Goal: Check status: Check status

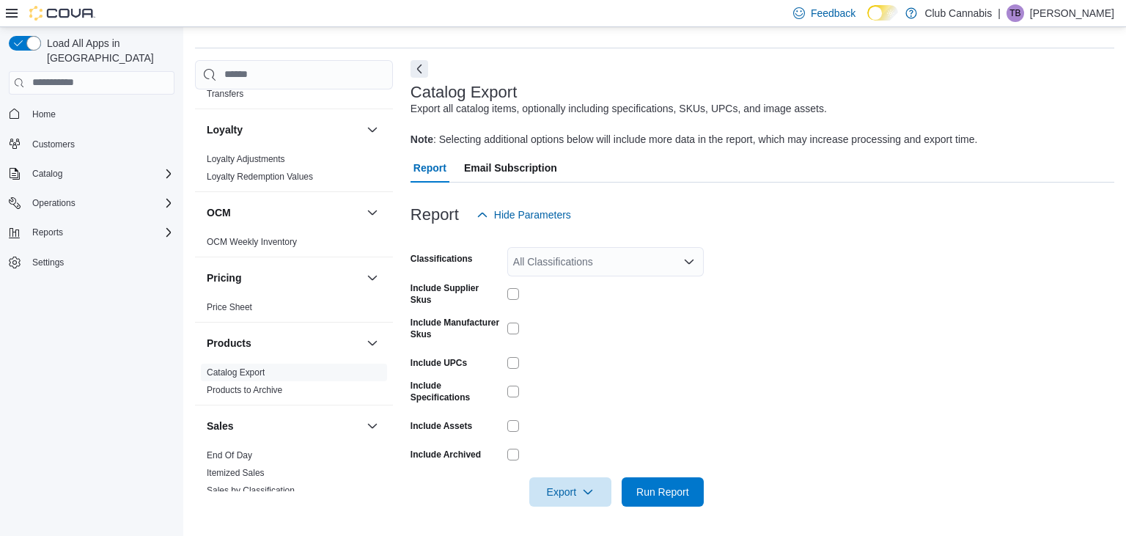
scroll to position [493, 0]
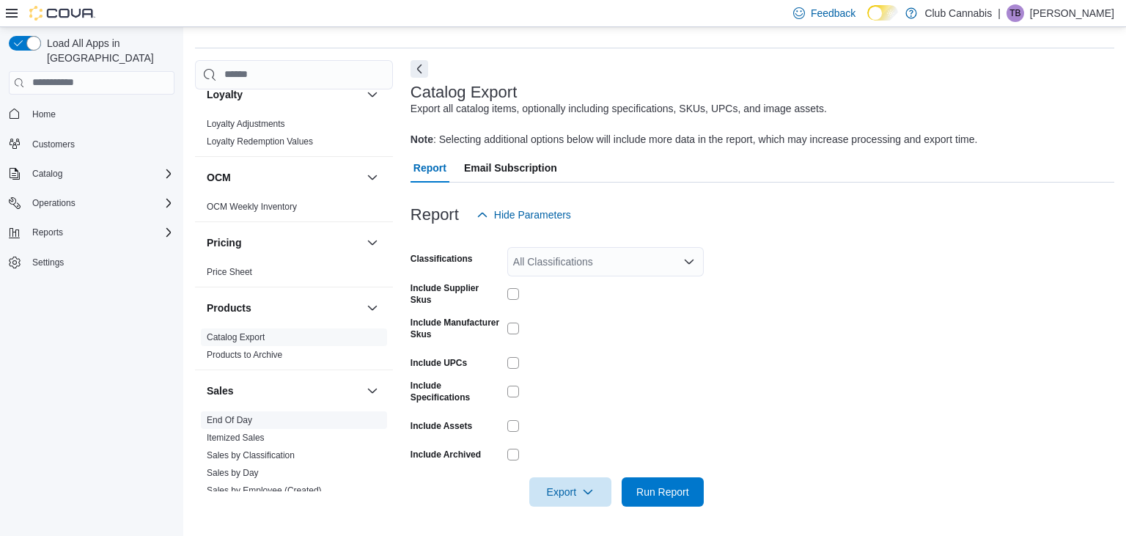
click at [232, 419] on link "End Of Day" at bounding box center [229, 420] width 45 height 10
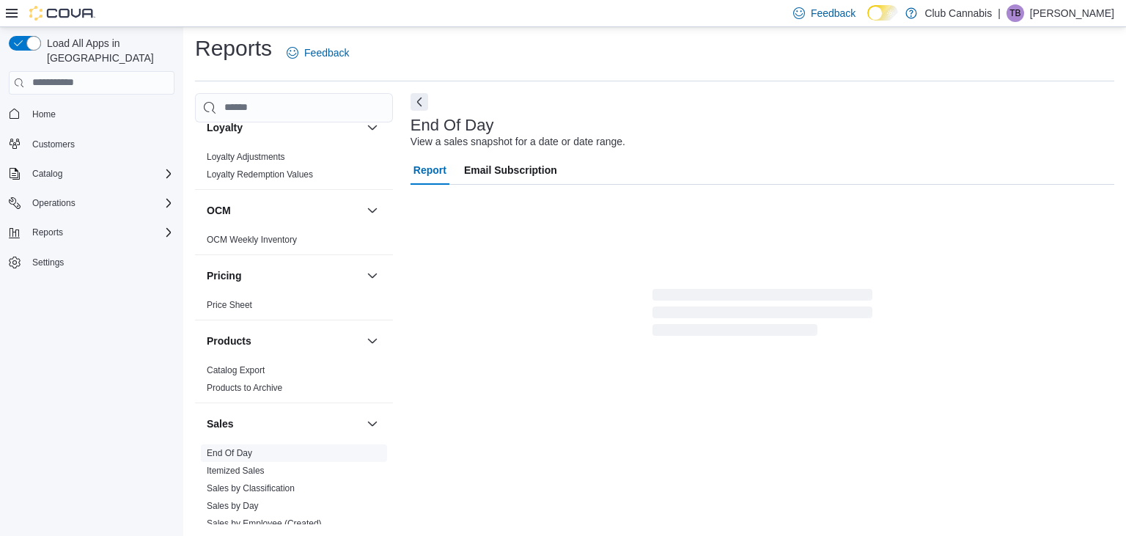
scroll to position [4, 0]
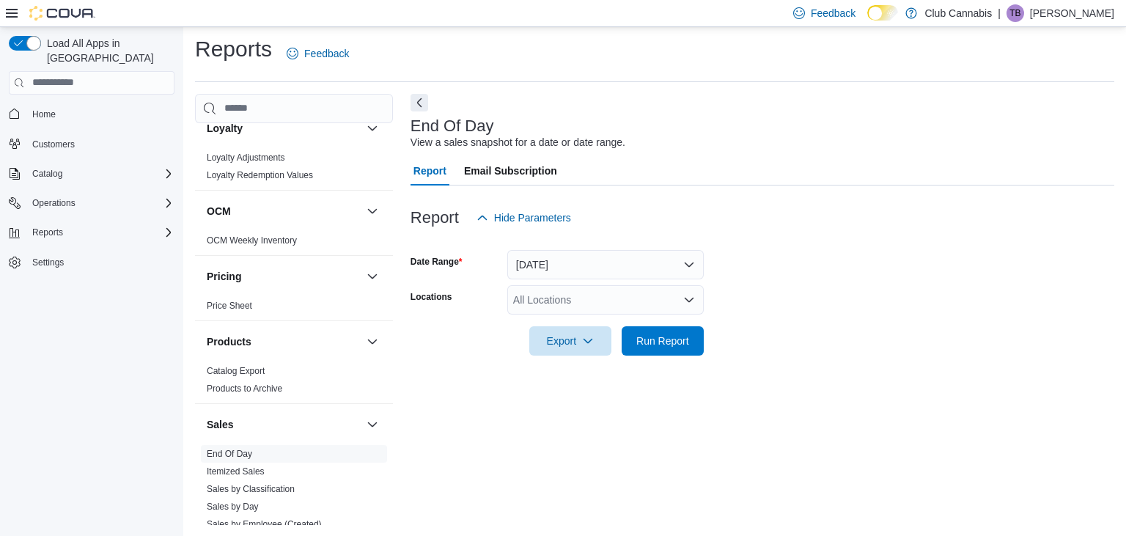
click at [689, 298] on icon "Open list of options" at bounding box center [689, 300] width 12 height 12
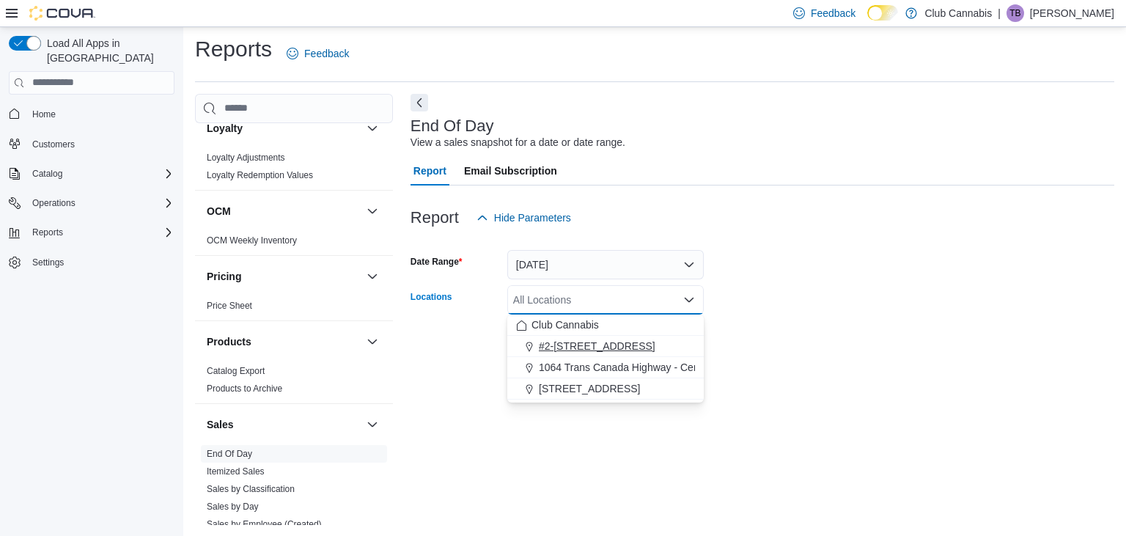
click at [626, 347] on span "#2-726 Sydney Ave Kamloops" at bounding box center [597, 346] width 117 height 15
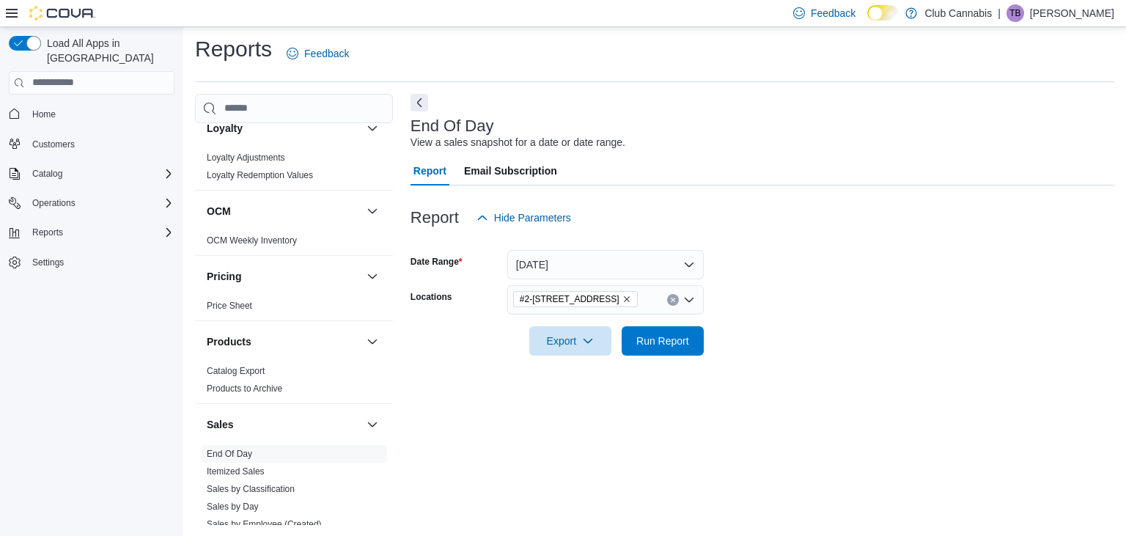
click at [805, 286] on form "Date Range Today Locations #2-726 Sydney Ave Kamloops Export Run Report" at bounding box center [762, 293] width 704 height 123
click at [672, 342] on span "Run Report" at bounding box center [662, 340] width 53 height 15
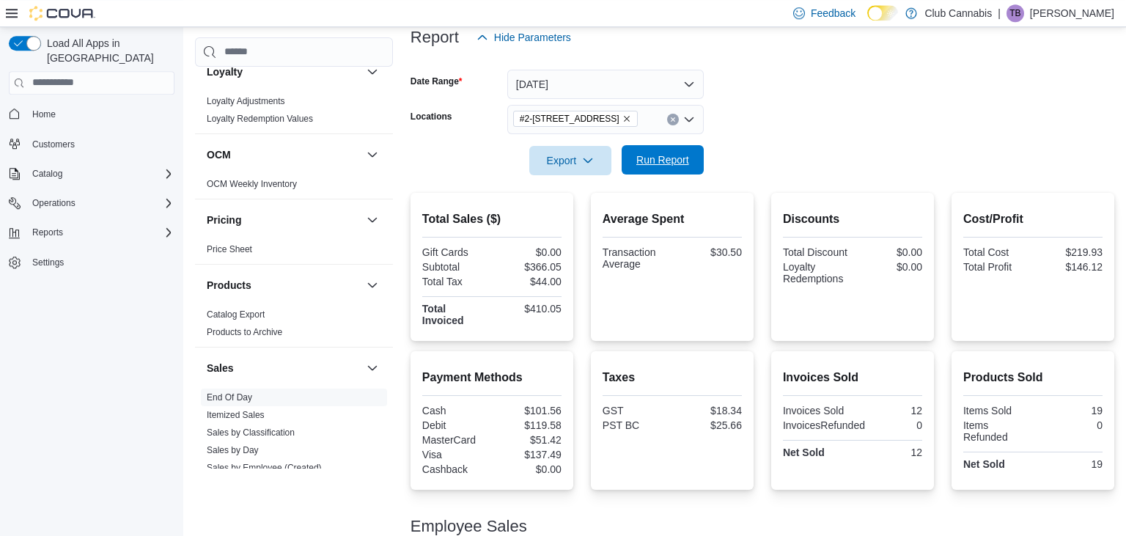
scroll to position [106, 0]
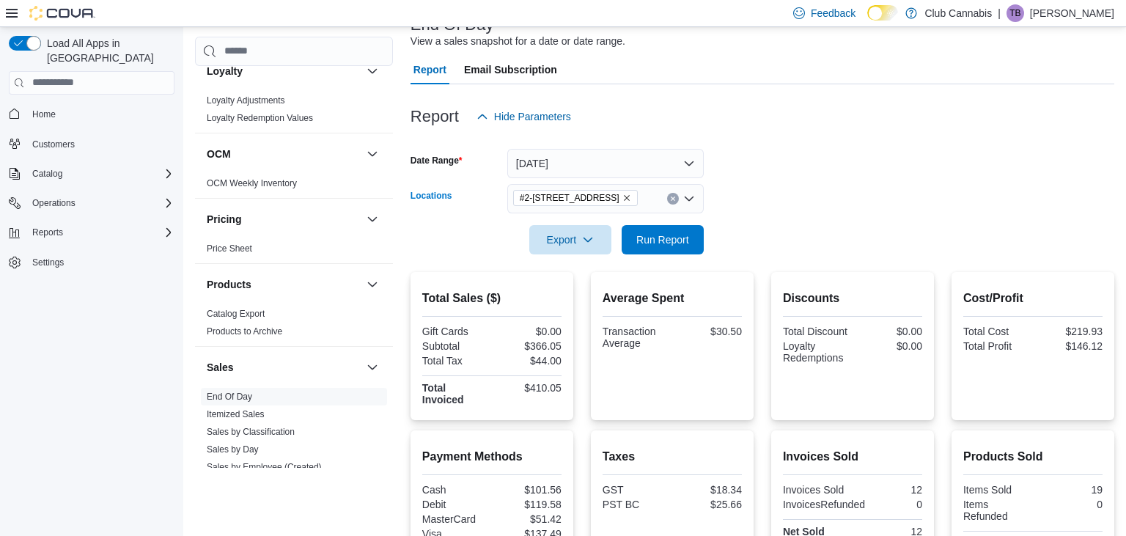
click at [631, 198] on icon "Remove #2-726 Sydney Ave Kamloops from selection in this group" at bounding box center [626, 198] width 9 height 9
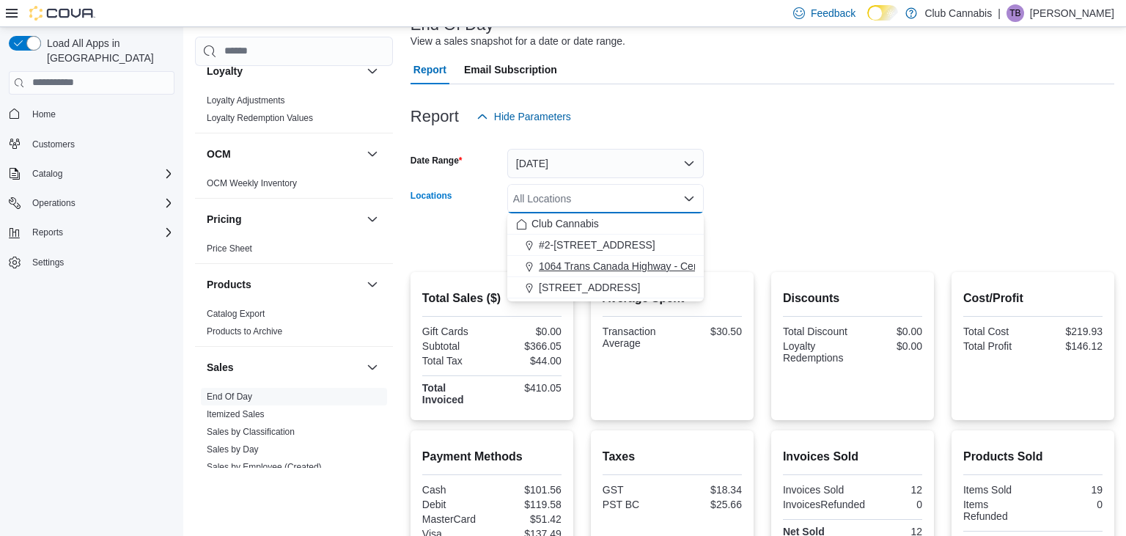
click at [596, 265] on span "1064 Trans Canada Highway - Central Cariboo Cannabis" at bounding box center [668, 266] width 259 height 15
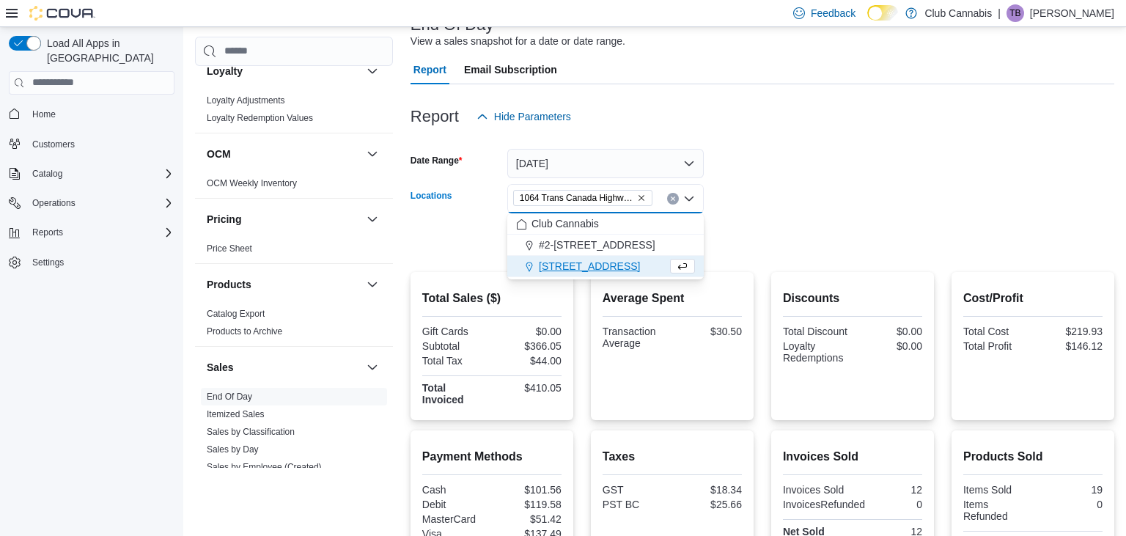
drag, startPoint x: 799, startPoint y: 198, endPoint x: 743, endPoint y: 213, distance: 57.6
click at [759, 208] on form "Date Range Today Locations 1064 Trans Canada Highway - Central Cariboo Cannabis…" at bounding box center [762, 192] width 704 height 123
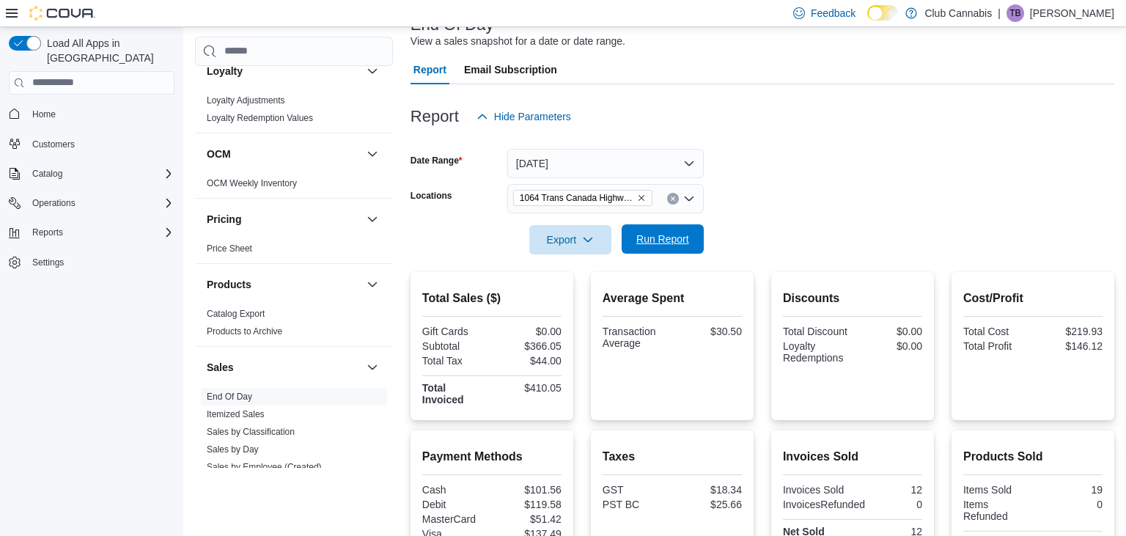
click at [644, 239] on span "Run Report" at bounding box center [662, 239] width 53 height 15
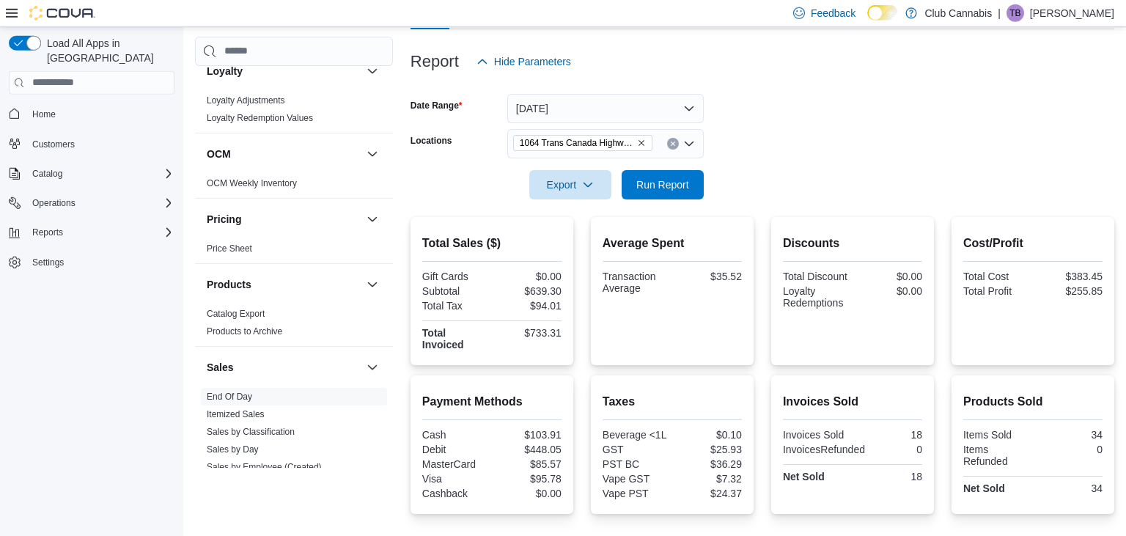
scroll to position [106, 0]
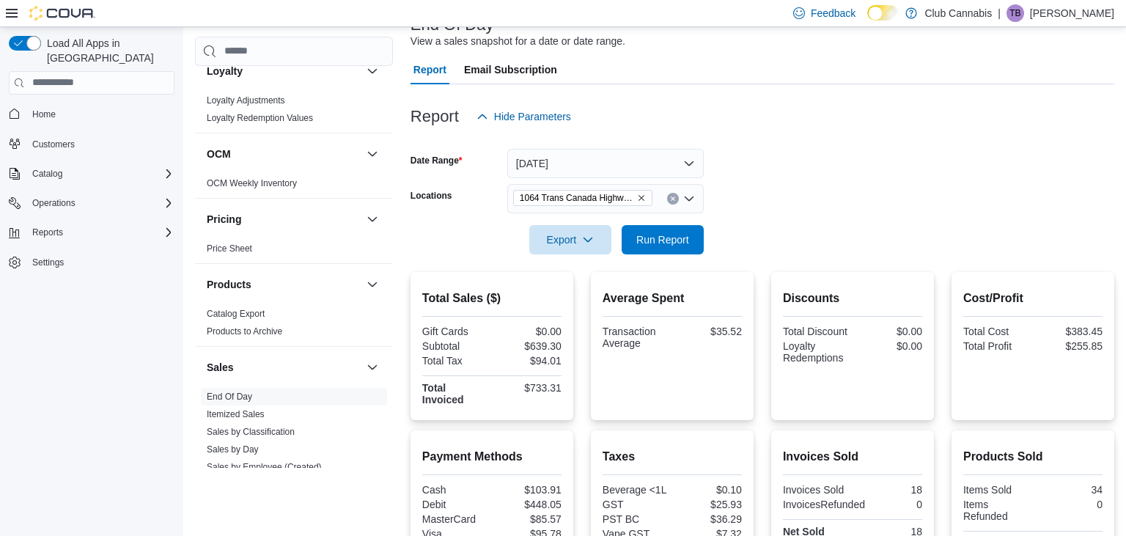
click at [644, 196] on icon "Remove 1064 Trans Canada Highway - Central Cariboo Cannabis from selection in t…" at bounding box center [641, 198] width 9 height 9
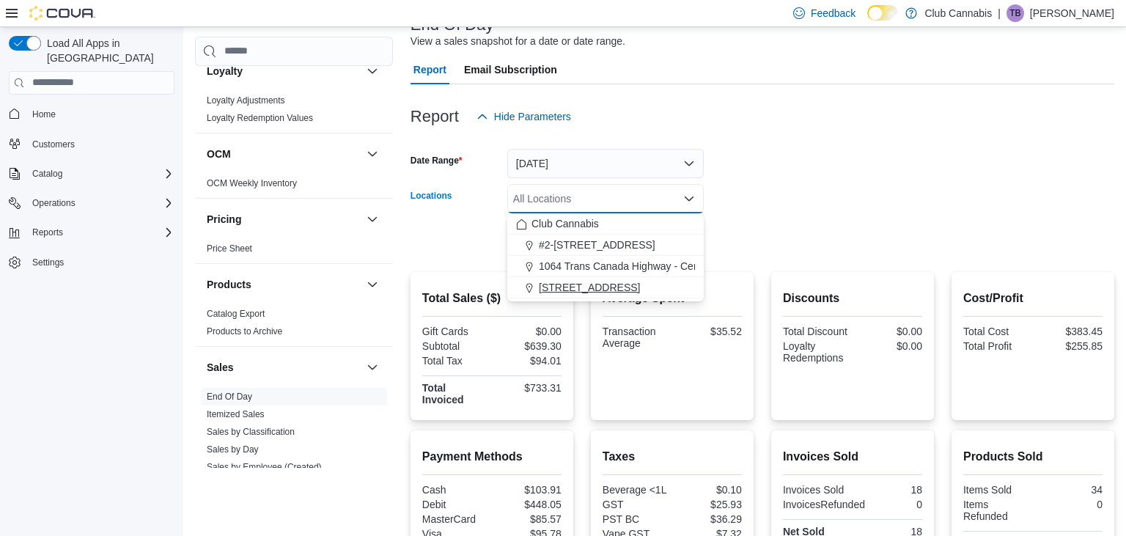
click at [570, 288] on span "355 Birch Ave" at bounding box center [589, 287] width 101 height 15
click at [795, 180] on form "Date Range Today Locations 355 Birch Ave Combo box. Selected. 355 Birch Ave. Pr…" at bounding box center [762, 192] width 704 height 123
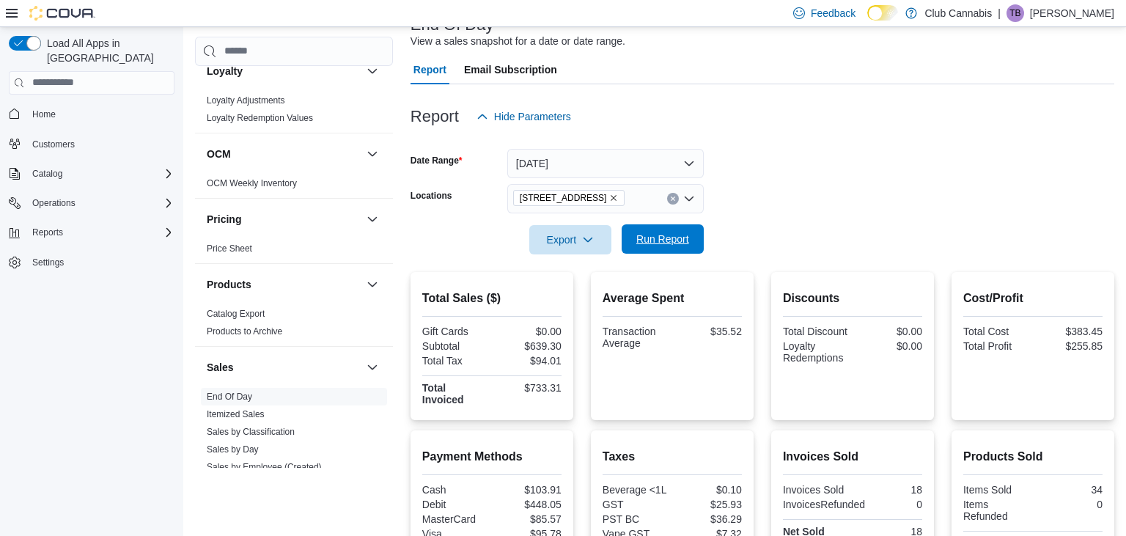
click at [657, 235] on span "Run Report" at bounding box center [662, 239] width 53 height 15
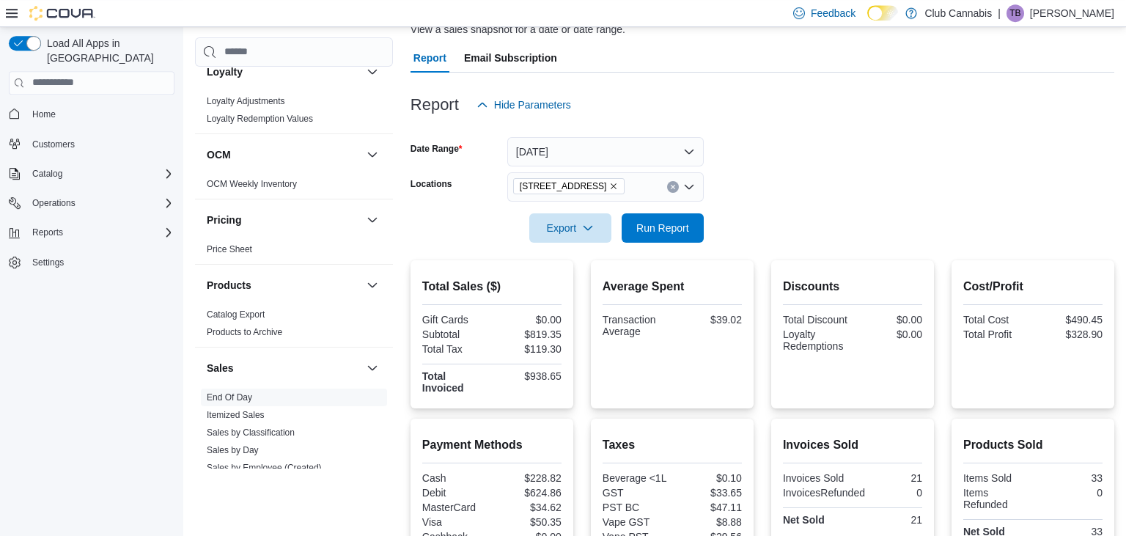
scroll to position [106, 0]
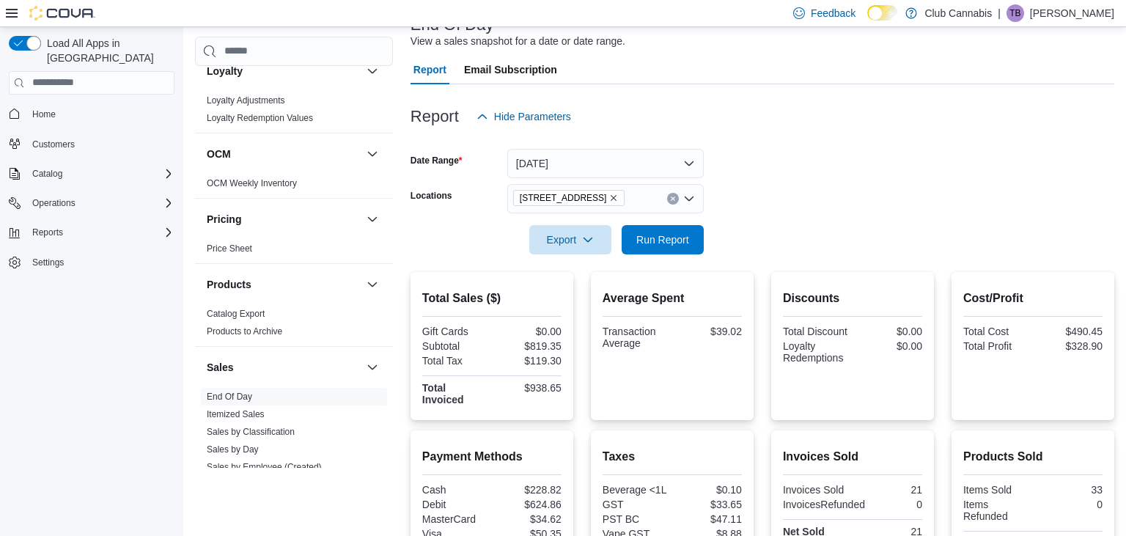
click at [1076, 14] on p "Terry Barnett" at bounding box center [1072, 13] width 84 height 18
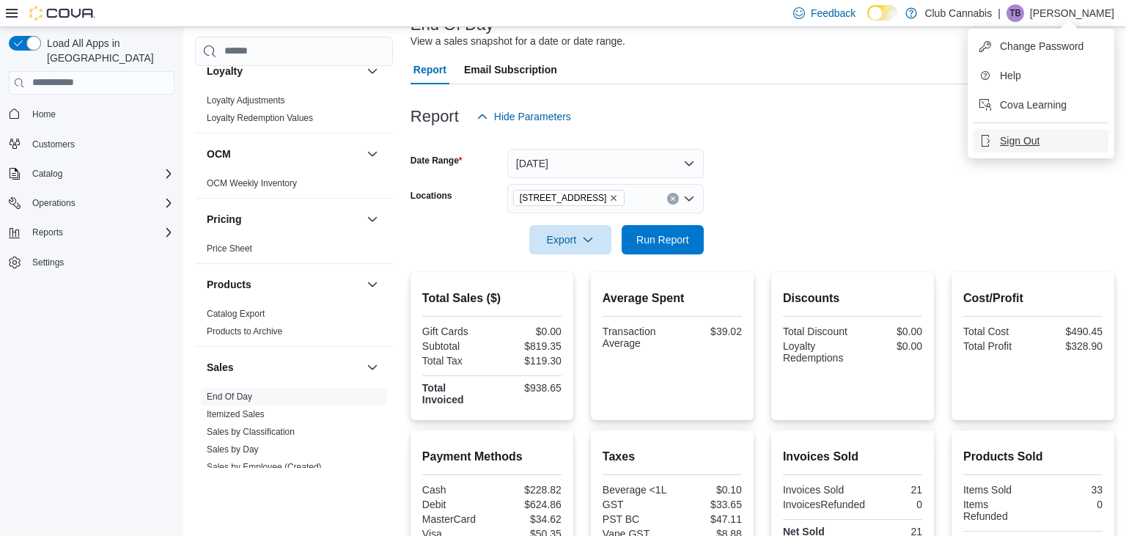
click at [1023, 139] on span "Sign Out" at bounding box center [1020, 140] width 40 height 15
